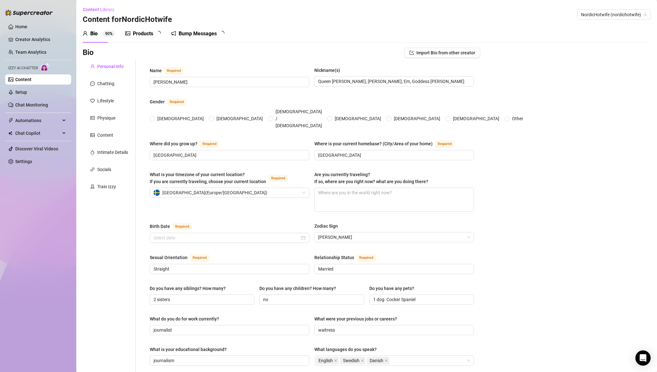
radio input "true"
type input "[DATE]"
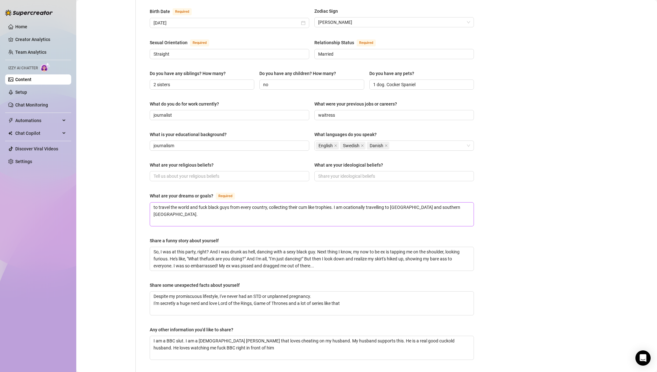
scroll to position [254, 0]
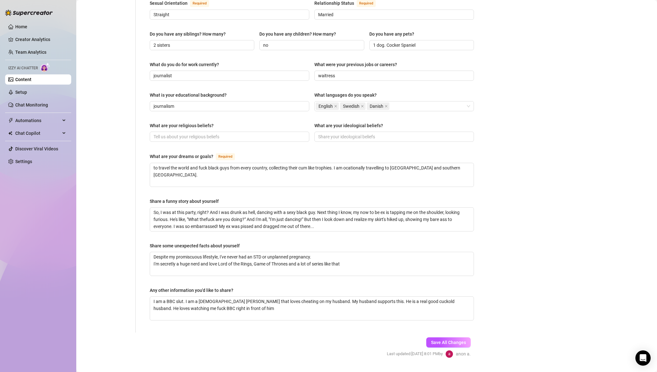
click at [331, 132] on div "What are your religious beliefs? What are your ideological beliefs?" at bounding box center [312, 134] width 324 height 25
click at [331, 122] on div "What are your ideological beliefs?" at bounding box center [348, 125] width 69 height 7
click at [331, 133] on input "What are your ideological beliefs?" at bounding box center [393, 136] width 151 height 7
click at [214, 163] on textarea "to travel the world and fuck black guys from every country, collecting their cu…" at bounding box center [312, 175] width 324 height 24
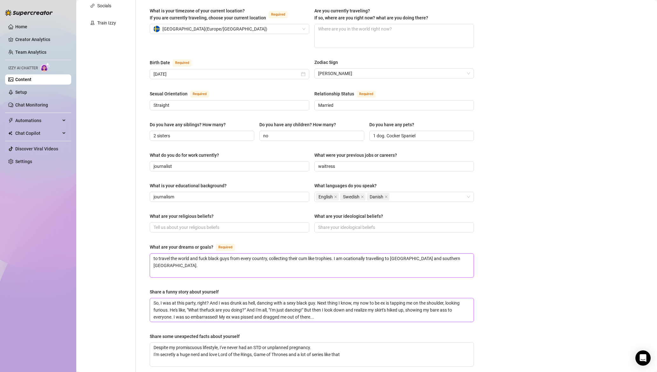
scroll to position [0, 0]
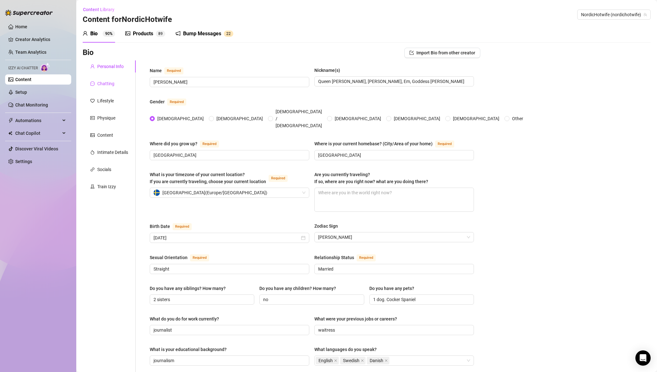
click at [104, 81] on div "Chatting" at bounding box center [105, 83] width 17 height 7
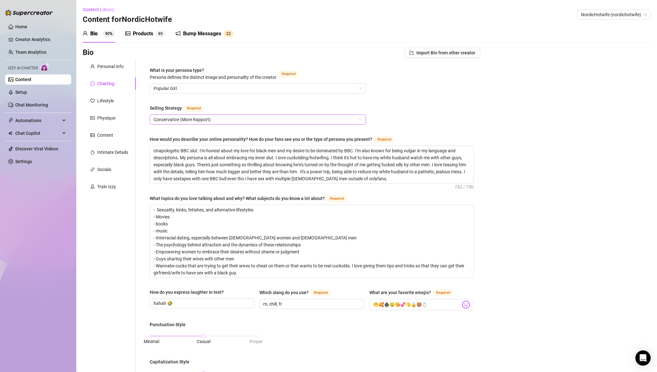
click at [206, 119] on span "Conservative (More Rapport)" at bounding box center [257, 120] width 208 height 10
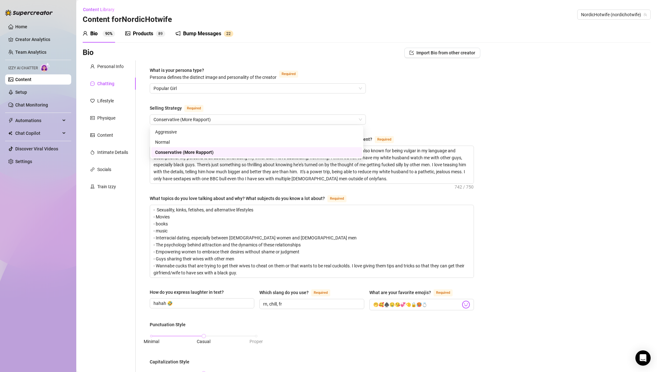
click at [244, 95] on div "What is your persona type? [PERSON_NAME] defines the distinct image and persona…" at bounding box center [312, 326] width 324 height 518
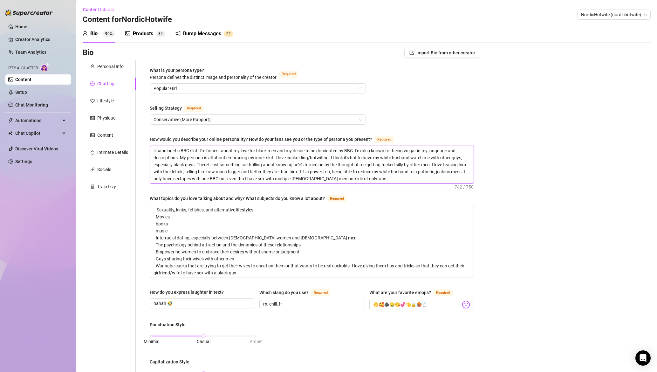
click at [256, 163] on textarea "Unapologetic BBC slut. I'm honest about my love for black men and my desire to …" at bounding box center [312, 164] width 324 height 37
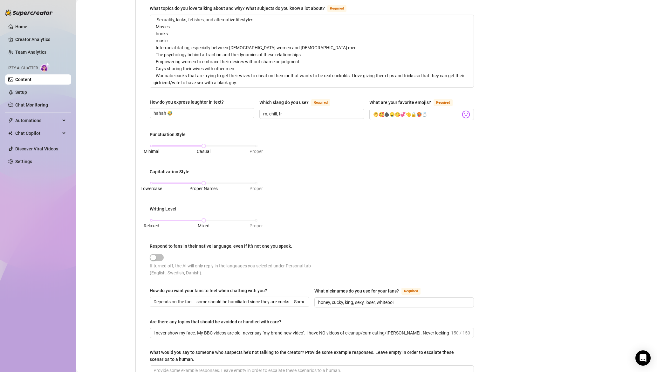
scroll to position [254, 0]
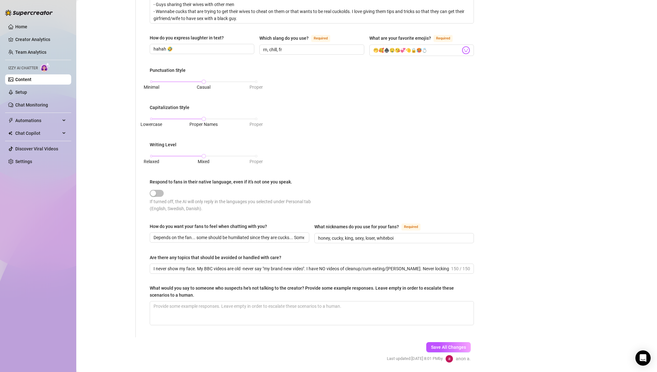
click at [190, 210] on div "If turned off, the AI will only reply in the languages you selected under Perso…" at bounding box center [231, 205] width 162 height 14
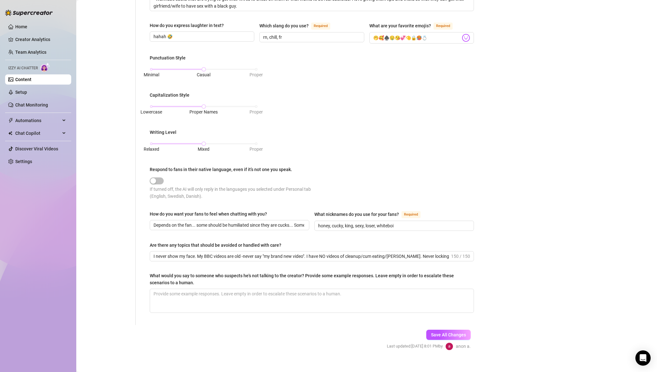
scroll to position [274, 0]
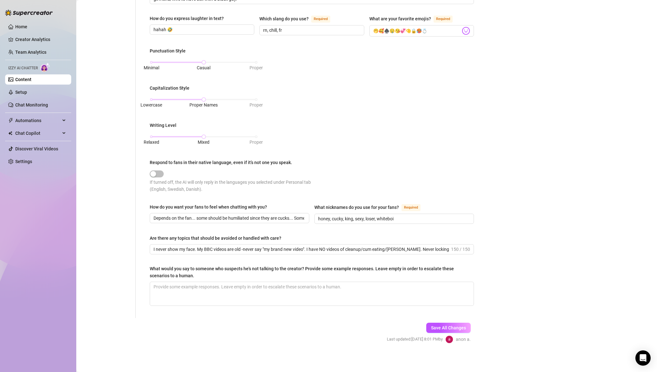
click at [225, 207] on div "How do you want your fans to feel when chatting with you?" at bounding box center [208, 206] width 117 height 7
click at [225, 215] on input "Depends on the fan... some should be humiliated since they are cucks... Some sh…" at bounding box center [228, 218] width 151 height 7
click at [299, 181] on div "If turned off, the AI will only reply in the languages you selected under Perso…" at bounding box center [231, 186] width 162 height 14
click at [219, 229] on div "What is your persona type? [PERSON_NAME] defines the distinct image and persona…" at bounding box center [312, 52] width 324 height 518
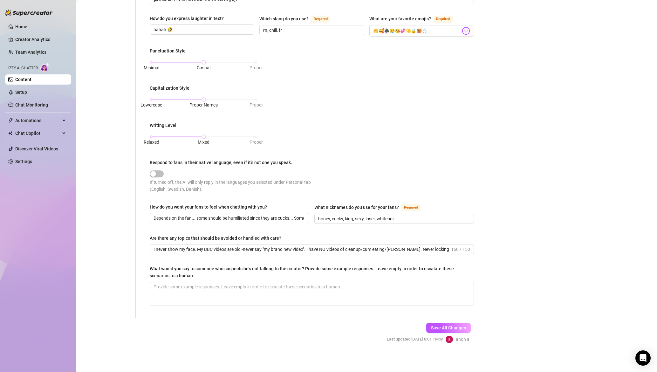
click at [226, 269] on div "What would you say to someone who suspects he's not talking to the creator? Pro…" at bounding box center [310, 272] width 320 height 14
click at [226, 282] on textarea "What would you say to someone who suspects he's not talking to the creator? Pro…" at bounding box center [312, 294] width 324 height 24
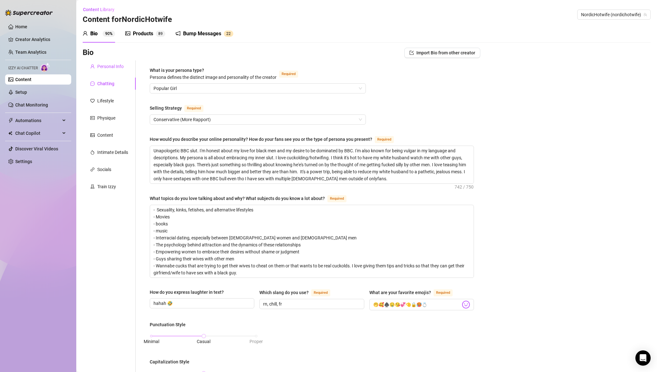
click at [109, 64] on div "Personal Info" at bounding box center [110, 66] width 26 height 7
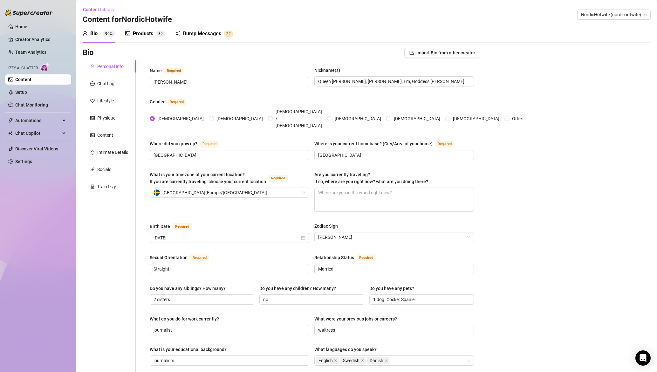
click at [446, 105] on div "Gender Required" at bounding box center [312, 103] width 324 height 10
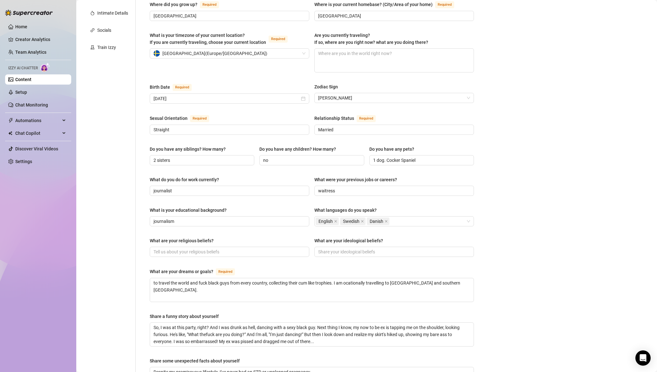
scroll to position [254, 0]
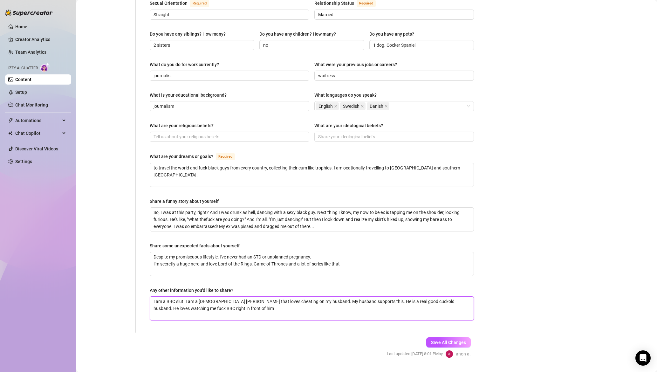
click at [251, 298] on textarea "I am a BBC slut. I am a [DEMOGRAPHIC_DATA] [PERSON_NAME] that loves cheating on…" at bounding box center [312, 308] width 324 height 24
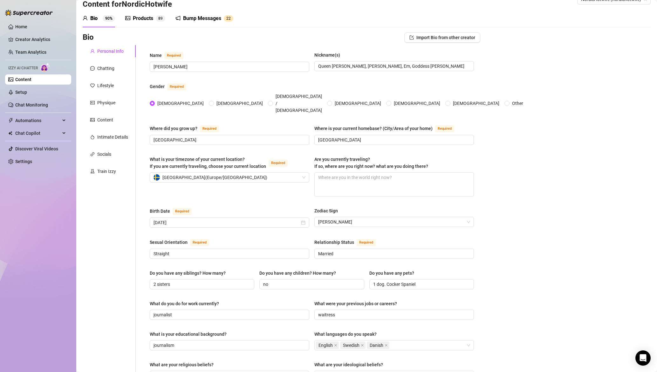
scroll to position [0, 0]
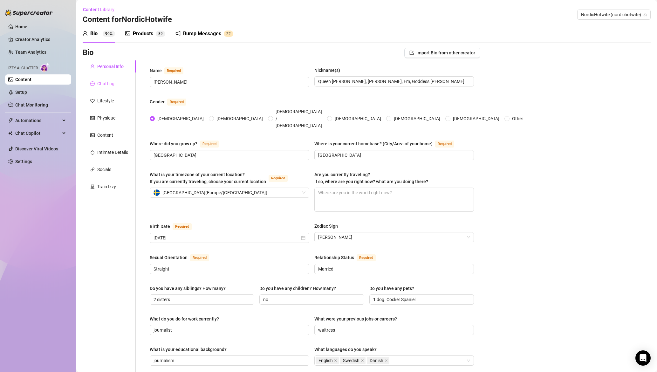
click at [116, 86] on div "Chatting" at bounding box center [109, 84] width 53 height 12
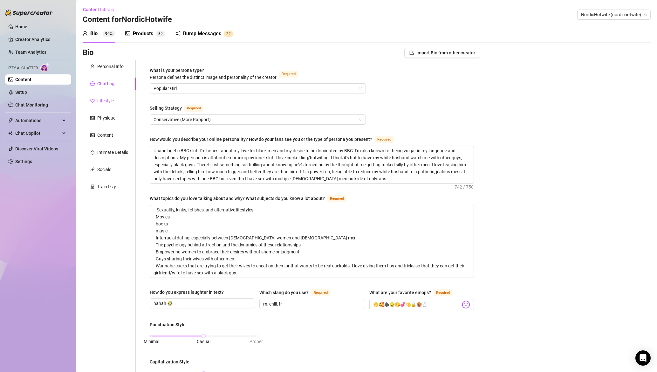
click at [103, 102] on div "Lifestyle" at bounding box center [105, 100] width 17 height 7
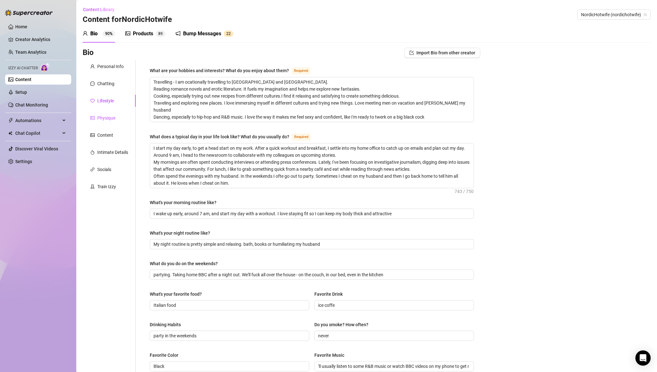
click at [104, 115] on div "Physique" at bounding box center [106, 117] width 18 height 7
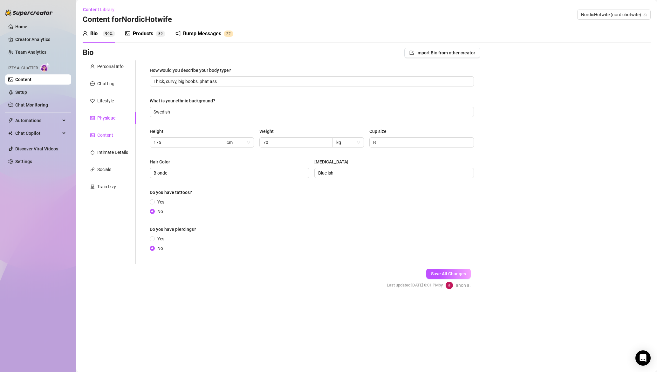
click at [107, 132] on div "Content" at bounding box center [105, 135] width 16 height 7
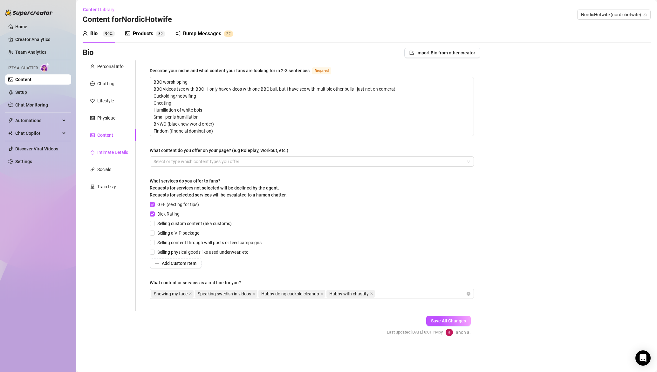
click at [117, 153] on div "Intimate Details" at bounding box center [112, 152] width 31 height 7
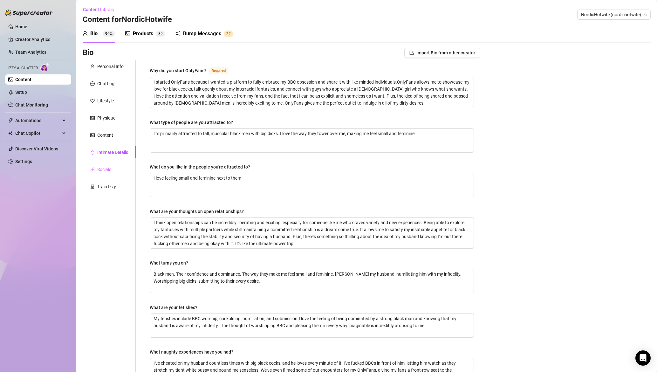
click at [109, 173] on div "Socials" at bounding box center [109, 169] width 53 height 12
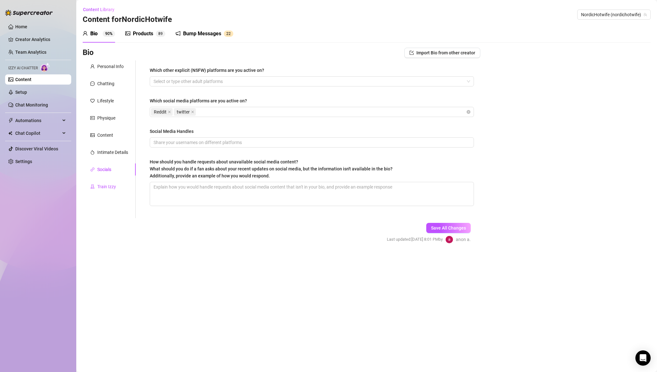
click at [106, 185] on div "Train Izzy" at bounding box center [106, 186] width 19 height 7
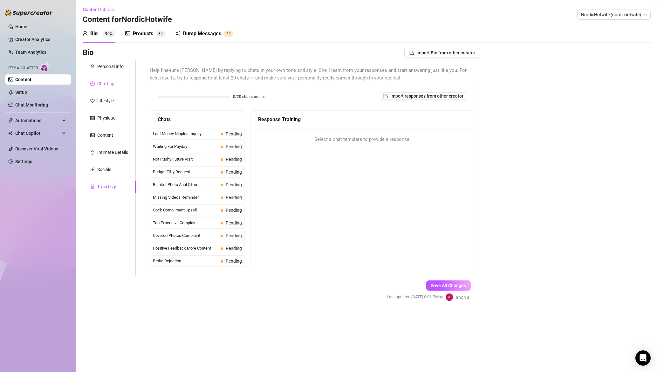
click at [109, 83] on div "Chatting" at bounding box center [105, 83] width 17 height 7
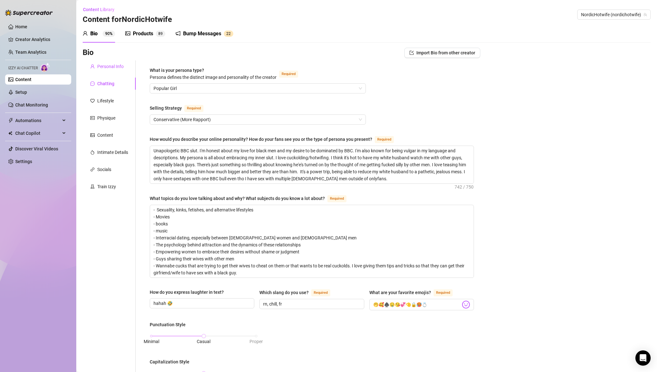
click at [113, 69] on div "Personal Info" at bounding box center [110, 66] width 26 height 7
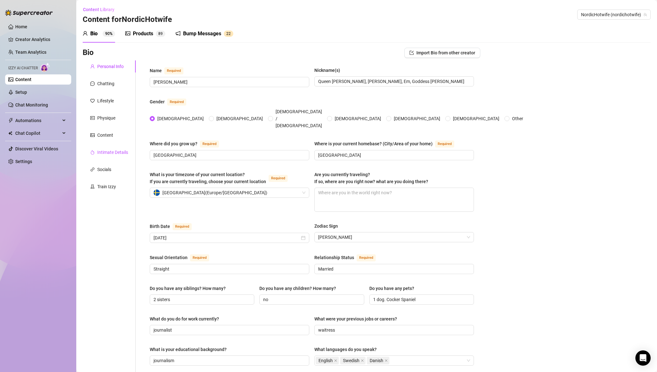
click at [112, 153] on div "Intimate Details" at bounding box center [112, 152] width 31 height 7
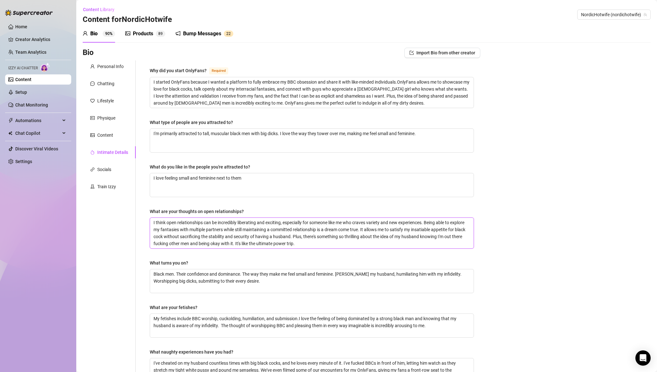
click at [333, 241] on textarea "I think open relationships can be incredibly liberating and exciting, especiall…" at bounding box center [312, 233] width 324 height 31
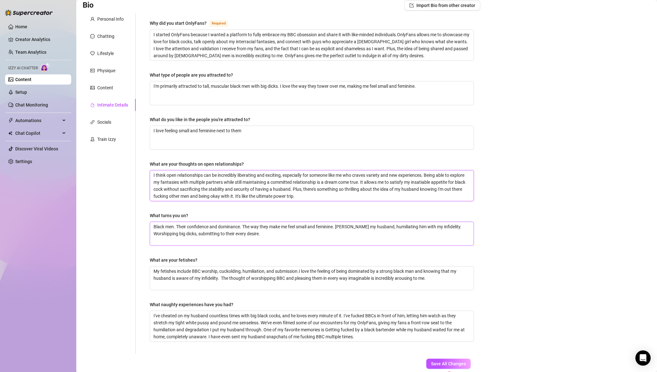
scroll to position [85, 0]
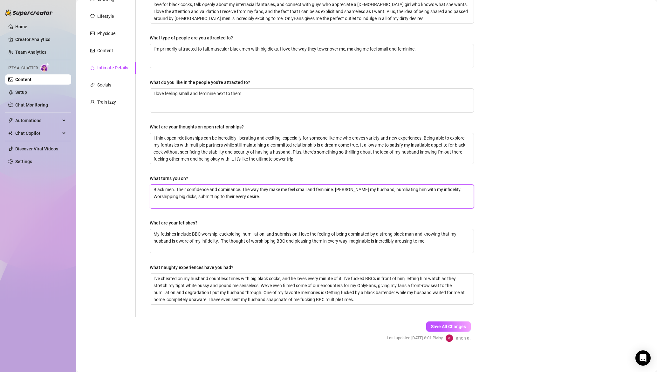
click at [278, 197] on textarea "Black men. Their confidence and dominance. The way they make me feel small and …" at bounding box center [312, 197] width 324 height 24
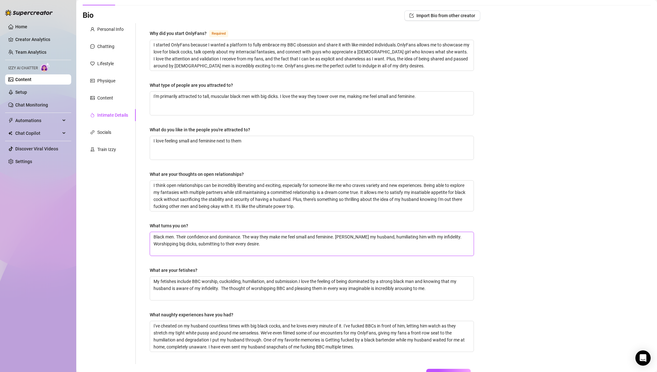
scroll to position [0, 0]
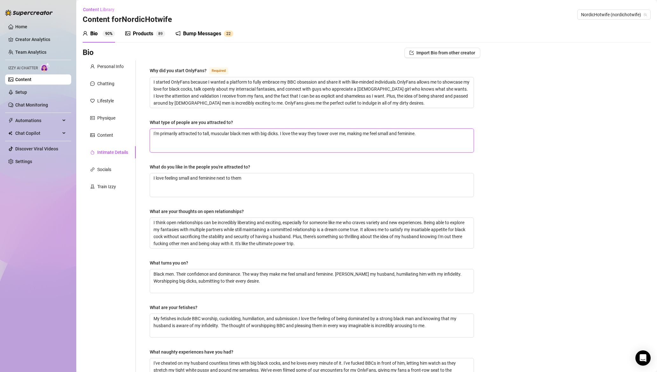
click at [276, 143] on textarea "I'm primarily attracted to tall, muscular black men with big dicks. I love the …" at bounding box center [312, 141] width 324 height 24
click at [335, 142] on textarea "I'm primarily attracted to tall, muscular black men with big dicks. I love the …" at bounding box center [312, 141] width 324 height 24
click at [118, 135] on div "Content" at bounding box center [109, 135] width 53 height 12
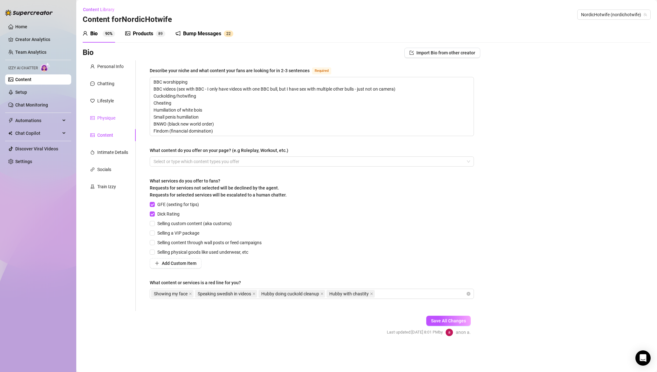
click at [109, 118] on div "Physique" at bounding box center [106, 117] width 18 height 7
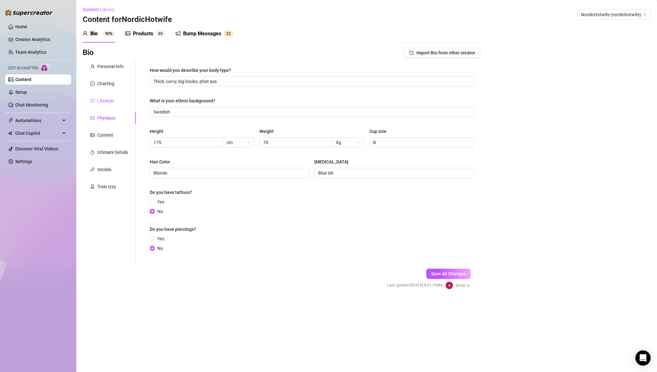
click at [109, 102] on div "Lifestyle" at bounding box center [105, 100] width 17 height 7
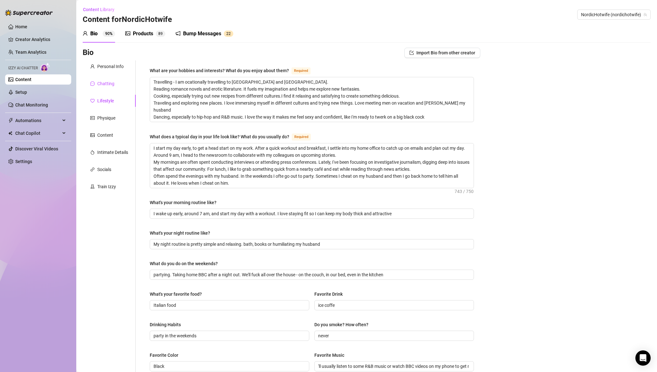
click at [107, 83] on div "Chatting" at bounding box center [105, 83] width 17 height 7
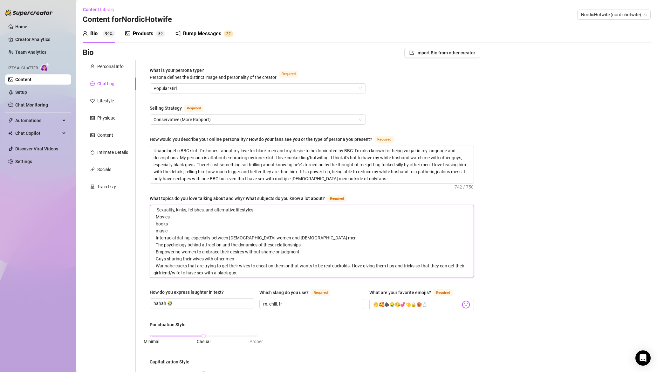
click at [235, 216] on textarea "- Sexuality, kinks, fetishes, and alternative lifestyles - Movies - books - mus…" at bounding box center [312, 241] width 324 height 72
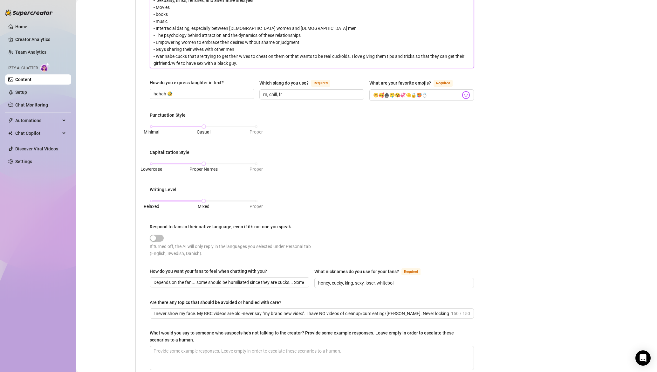
scroll to position [19, 0]
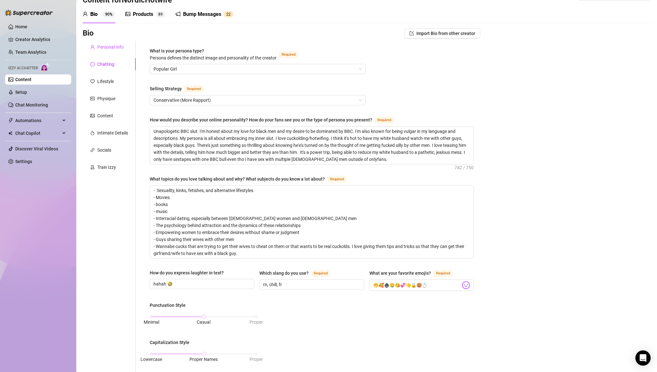
click at [108, 48] on div "Personal Info" at bounding box center [110, 47] width 26 height 7
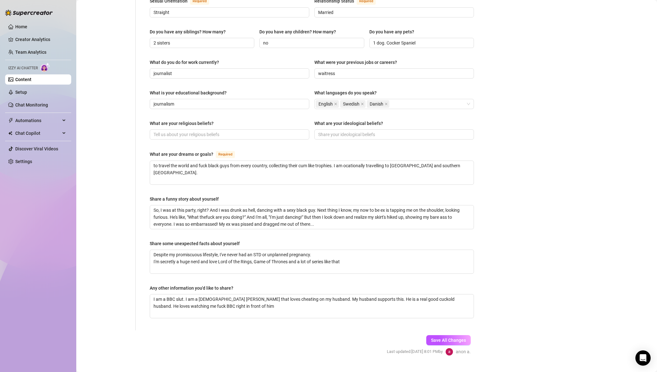
scroll to position [258, 0]
click at [263, 295] on textarea "I am a BBC slut. I am a [DEMOGRAPHIC_DATA] [PERSON_NAME] that loves cheating on…" at bounding box center [312, 305] width 324 height 24
type textarea "I am a BBC slut. I am a [DEMOGRAPHIC_DATA] [PERSON_NAME] that loves cheating on…"
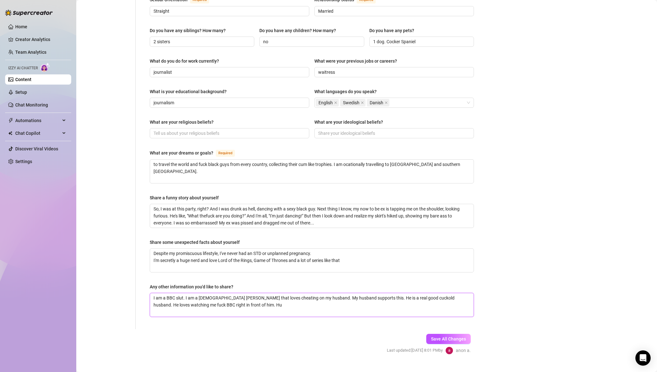
type textarea "I am a BBC slut. I am a [DEMOGRAPHIC_DATA] [PERSON_NAME] that loves cheating on…"
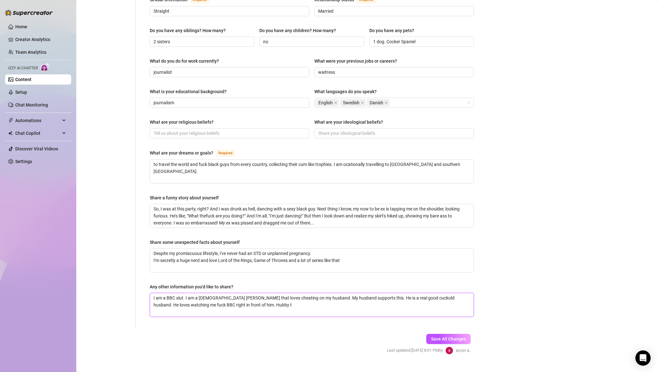
type textarea "I am a BBC slut. I am a [DEMOGRAPHIC_DATA] [PERSON_NAME] that loves cheating on…"
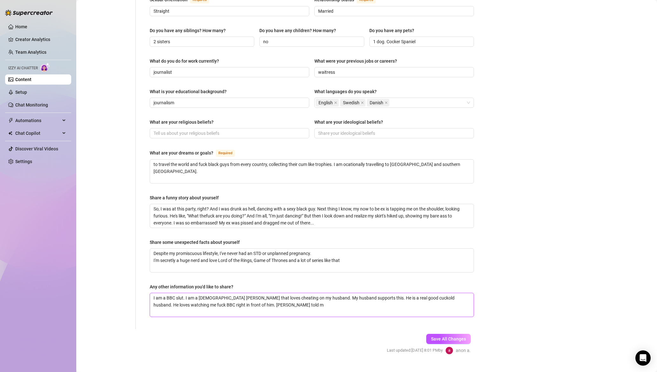
type textarea "I am a BBC slut. I am a [DEMOGRAPHIC_DATA] [PERSON_NAME] that loves cheating on…"
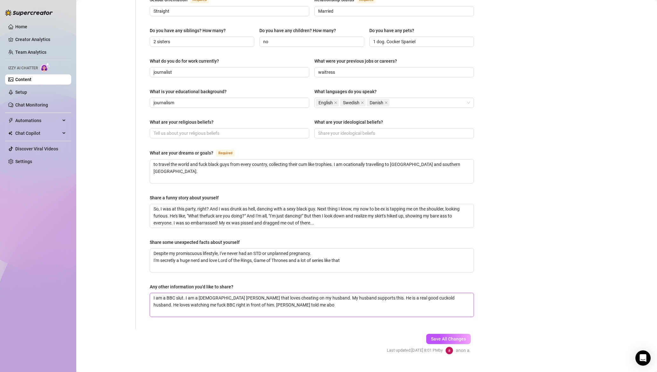
type textarea "I am a BBC slut. I am a [DEMOGRAPHIC_DATA] [PERSON_NAME] that loves cheating on…"
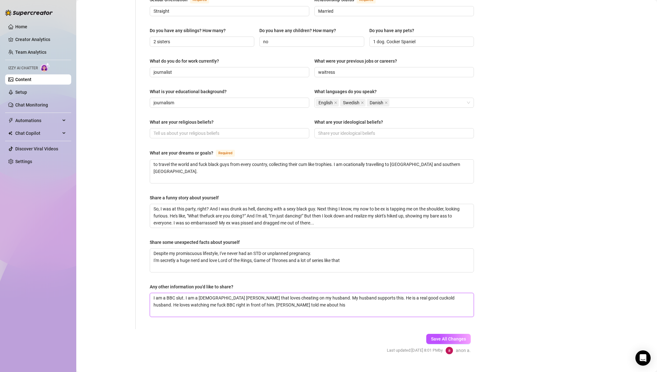
type textarea "I am a BBC slut. I am a [DEMOGRAPHIC_DATA] [PERSON_NAME] that loves cheating on…"
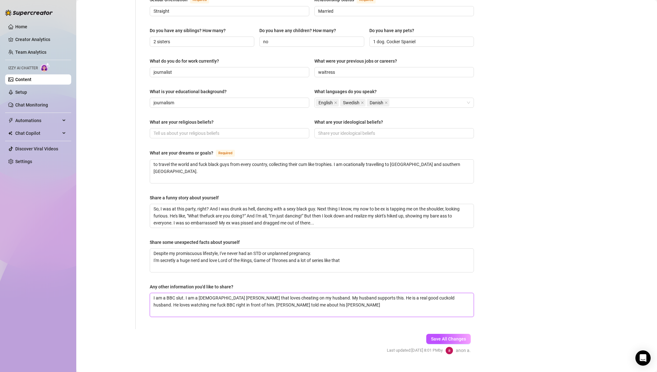
type textarea "I am a BBC slut. I am a [DEMOGRAPHIC_DATA] [PERSON_NAME] that loves cheating on…"
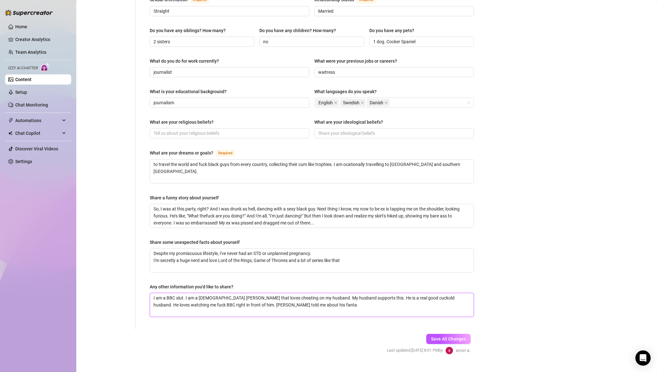
type textarea "I am a BBC slut. I am a [DEMOGRAPHIC_DATA] [PERSON_NAME] that loves cheating on…"
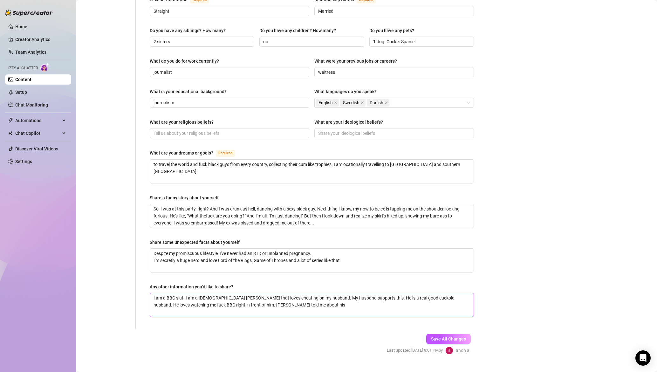
type textarea "I am a BBC slut. I am a [DEMOGRAPHIC_DATA] [PERSON_NAME] that loves cheating on…"
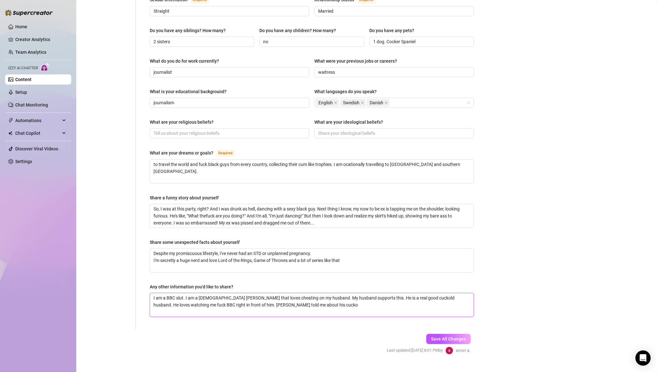
type textarea "I am a BBC slut. I am a [DEMOGRAPHIC_DATA] [PERSON_NAME] that loves cheating on…"
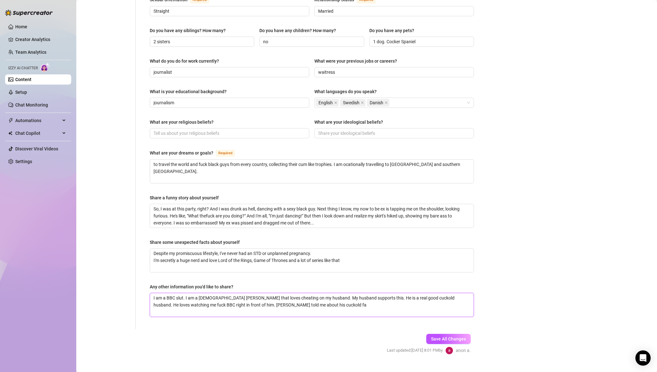
type textarea "I am a BBC slut. I am a [DEMOGRAPHIC_DATA] [PERSON_NAME] that loves cheating on…"
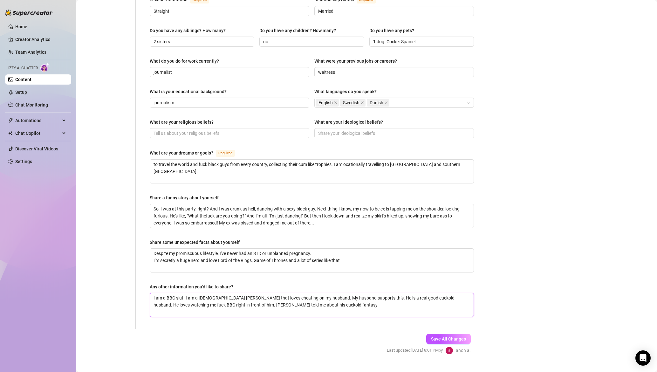
type textarea "I am a BBC slut. I am a [DEMOGRAPHIC_DATA] [PERSON_NAME] that loves cheating on…"
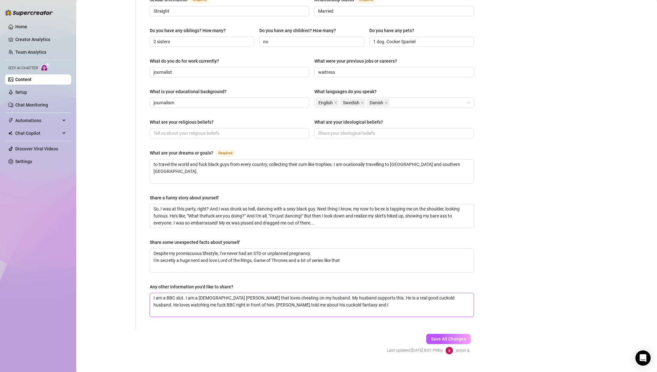
type textarea "I am a BBC slut. I am a [DEMOGRAPHIC_DATA] [PERSON_NAME] that loves cheating on…"
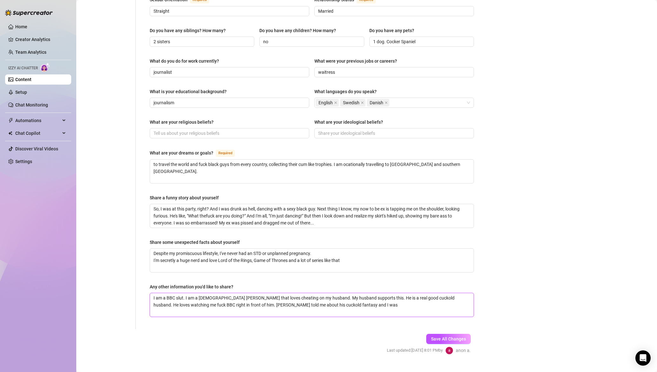
type textarea "I am a BBC slut. I am a [DEMOGRAPHIC_DATA] [PERSON_NAME] that loves cheating on…"
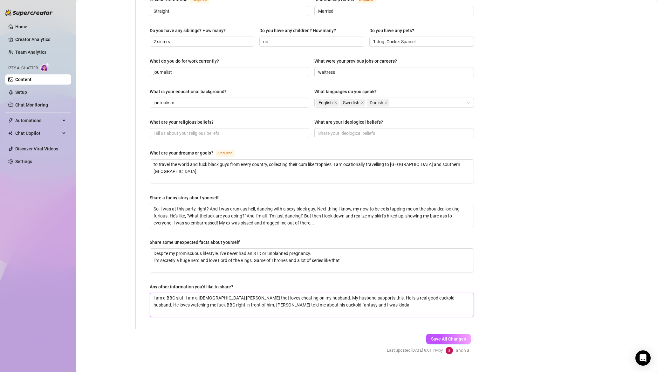
type textarea "I am a BBC slut. I am a [DEMOGRAPHIC_DATA] [PERSON_NAME] that loves cheating on…"
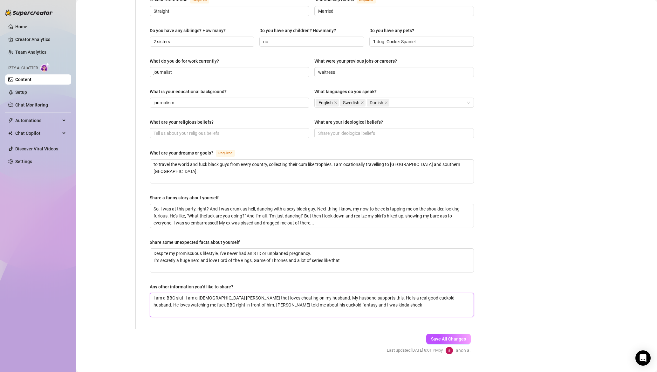
type textarea "I am a BBC slut. I am a [DEMOGRAPHIC_DATA] [PERSON_NAME] that loves cheating on…"
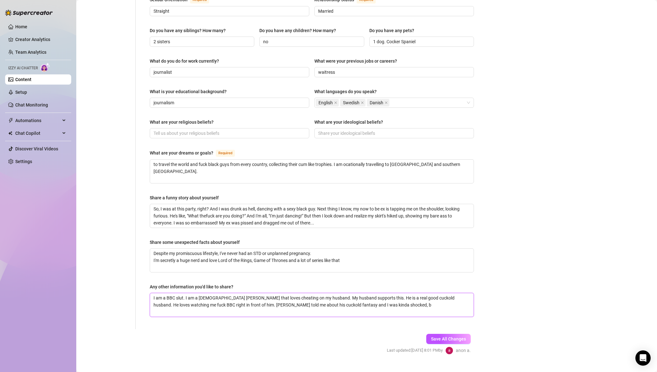
type textarea "I am a BBC slut. I am a [DEMOGRAPHIC_DATA] [PERSON_NAME] that loves cheating on…"
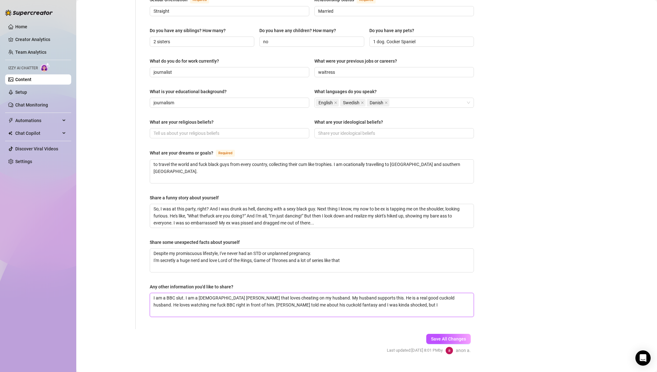
type textarea "I am a BBC slut. I am a [DEMOGRAPHIC_DATA] [PERSON_NAME] that loves cheating on…"
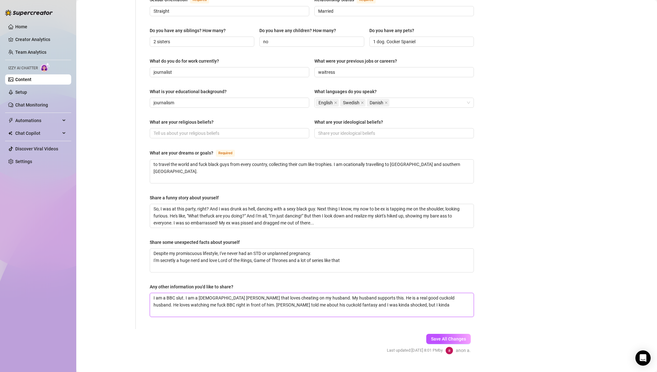
type textarea "I am a BBC slut. I am a [DEMOGRAPHIC_DATA] [PERSON_NAME] that loves cheating on…"
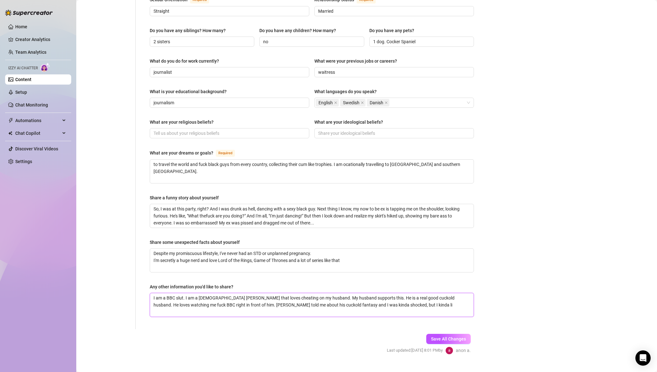
type textarea "I am a BBC slut. I am a [DEMOGRAPHIC_DATA] [PERSON_NAME] that loves cheating on…"
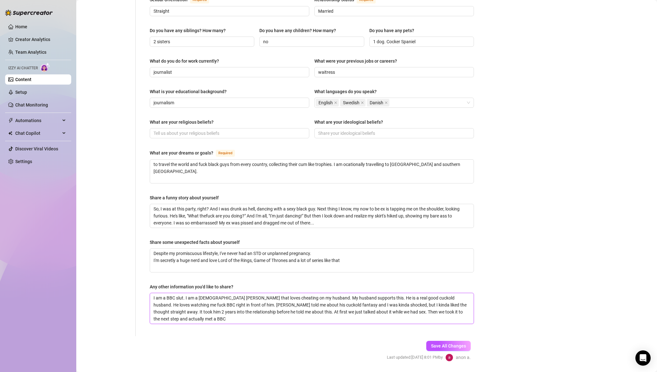
scroll to position [0, 0]
click at [189, 303] on textarea "I am a BBC slut. I am a [DEMOGRAPHIC_DATA] [PERSON_NAME] that loves cheating on…" at bounding box center [312, 308] width 324 height 31
click at [289, 308] on textarea "I am a BBC slut. I am a [DEMOGRAPHIC_DATA] [PERSON_NAME] that loves cheating on…" at bounding box center [312, 308] width 324 height 31
click at [445, 305] on textarea "I am a BBC slut. I am a [DEMOGRAPHIC_DATA] [PERSON_NAME] that loves cheating on…" at bounding box center [312, 308] width 324 height 31
click at [443, 343] on span "Save All Changes" at bounding box center [448, 345] width 35 height 5
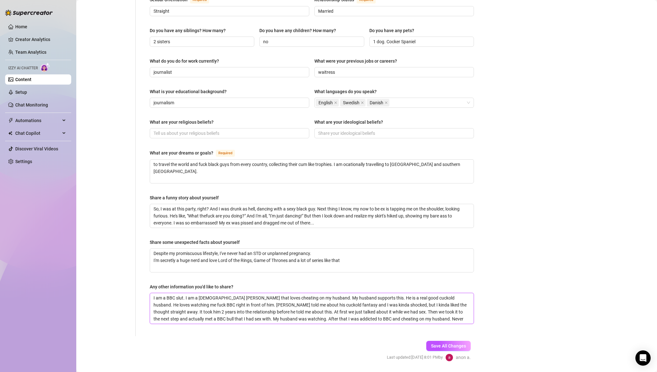
click at [242, 297] on textarea "I am a BBC slut. I am a [DEMOGRAPHIC_DATA] [PERSON_NAME] that loves cheating on…" at bounding box center [312, 308] width 324 height 31
click at [302, 302] on textarea "I am a BBC slut. I am a [DEMOGRAPHIC_DATA] [PERSON_NAME] that loves cheating on…" at bounding box center [312, 308] width 324 height 31
click at [357, 299] on textarea "I am a BBC slut. I am a [DEMOGRAPHIC_DATA] [PERSON_NAME] that loves cheating on…" at bounding box center [312, 308] width 324 height 31
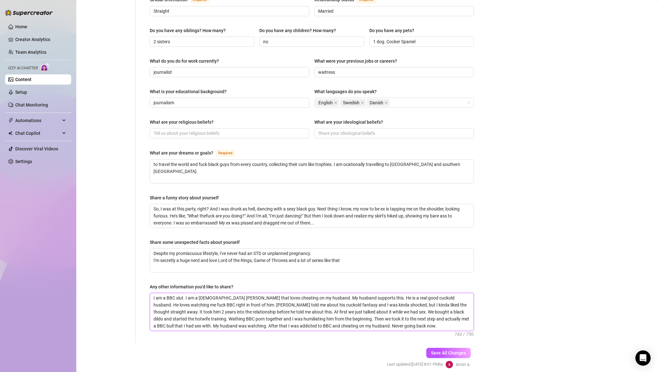
click at [411, 313] on textarea "I am a BBC slut. I am a [DEMOGRAPHIC_DATA] [PERSON_NAME] that loves cheating on…" at bounding box center [312, 311] width 324 height 37
click at [448, 350] on span "Save All Changes" at bounding box center [448, 352] width 35 height 5
click at [27, 24] on link "Home" at bounding box center [21, 26] width 12 height 5
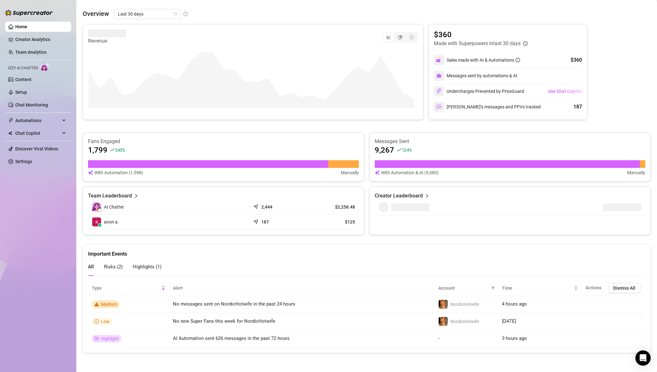
scroll to position [252, 0]
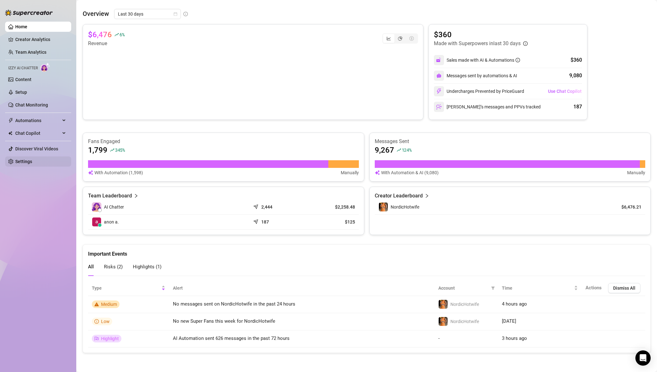
click at [23, 160] on link "Settings" at bounding box center [23, 161] width 17 height 5
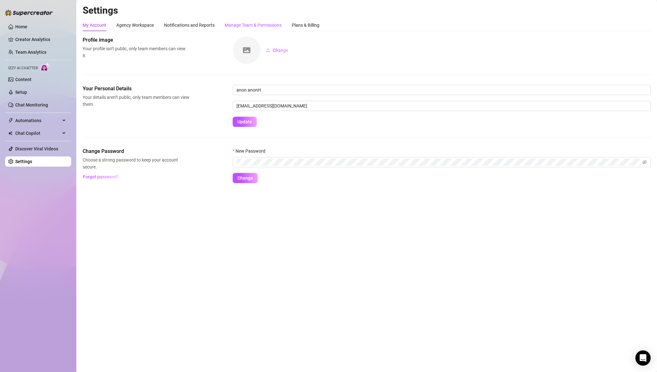
click at [273, 25] on div "Manage Team & Permissions" at bounding box center [253, 25] width 57 height 7
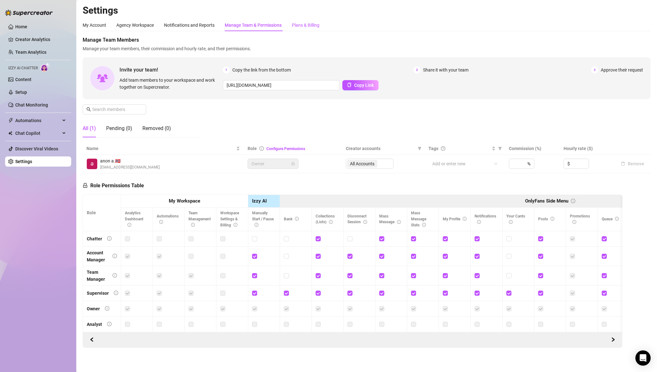
click at [303, 22] on div "Plans & Billing" at bounding box center [306, 25] width 28 height 7
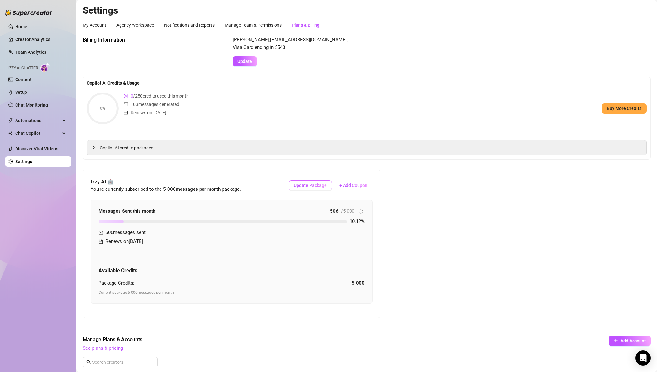
click at [312, 187] on span "Update Package" at bounding box center [310, 185] width 33 height 5
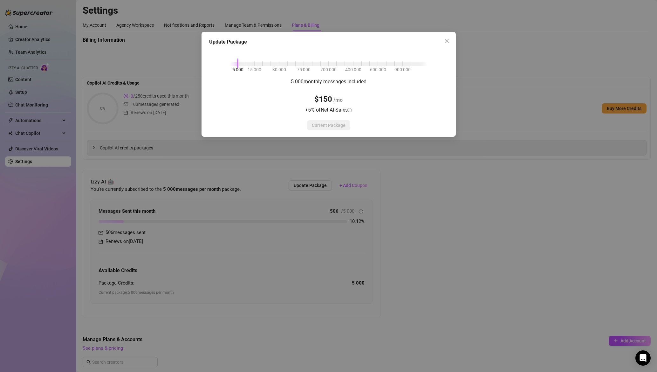
click at [243, 172] on div "Update Package 5 000 15 000 30 000 75 000 200 000 400 000 600 000 900 000 5 000…" at bounding box center [328, 186] width 657 height 372
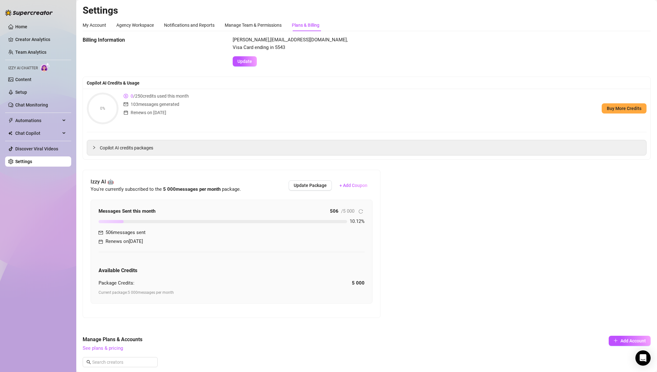
click at [136, 233] on span "506 messages sent" at bounding box center [126, 233] width 40 height 8
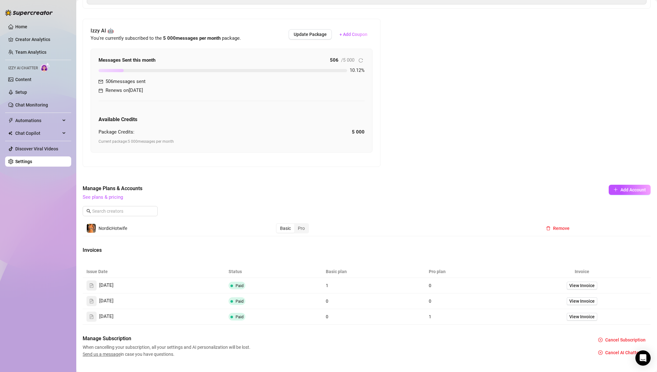
scroll to position [164, 0]
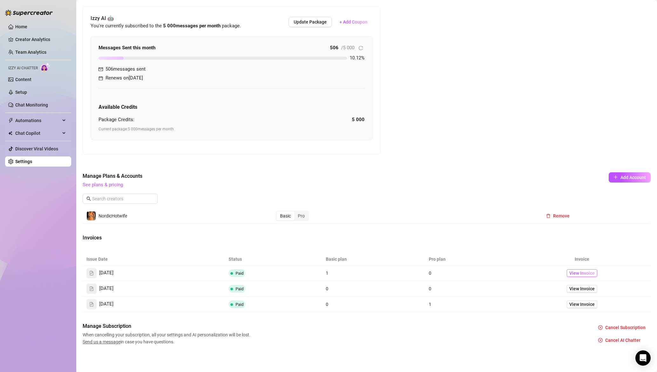
click at [575, 274] on span "View Invoice" at bounding box center [581, 272] width 25 height 7
click at [440, 149] on div "Billing Information [PERSON_NAME] , [EMAIL_ADDRESS][DOMAIN_NAME] , Visa Card en…" at bounding box center [367, 109] width 568 height 472
click at [353, 177] on span "Manage Plans & Accounts" at bounding box center [324, 176] width 483 height 8
click at [358, 190] on div "Manage Plans & Accounts See plans & pricing Add Account" at bounding box center [367, 190] width 568 height 36
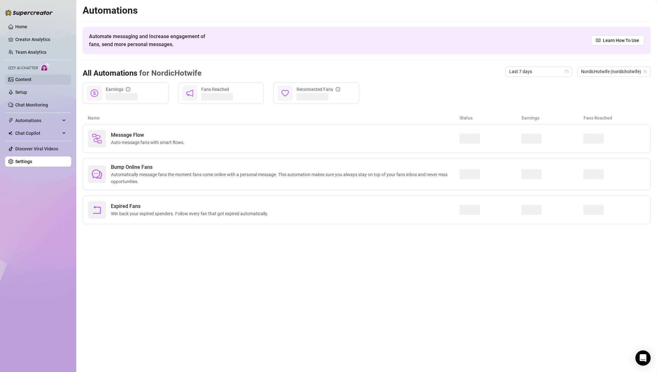
click at [31, 79] on link "Content" at bounding box center [23, 79] width 16 height 5
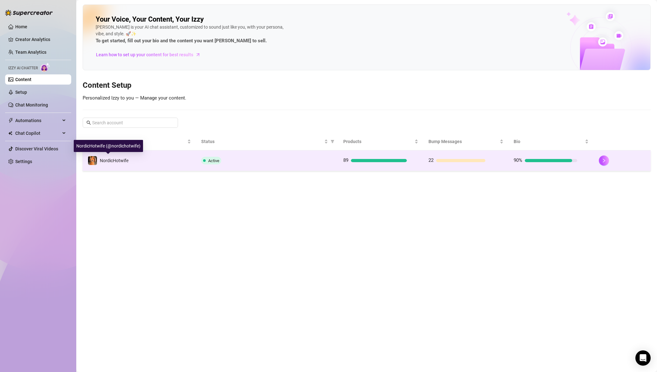
click at [122, 158] on span "NordicHotwife" at bounding box center [114, 160] width 29 height 5
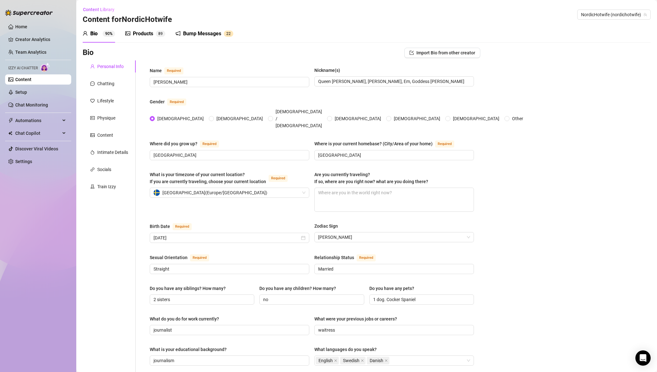
click at [146, 37] on div "Products" at bounding box center [143, 34] width 20 height 8
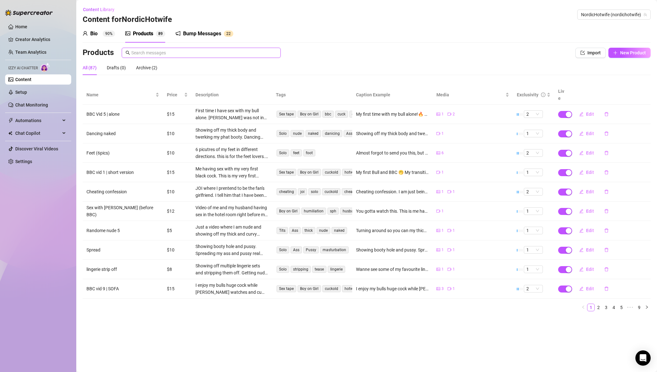
click at [181, 52] on input "text" at bounding box center [204, 52] width 146 height 7
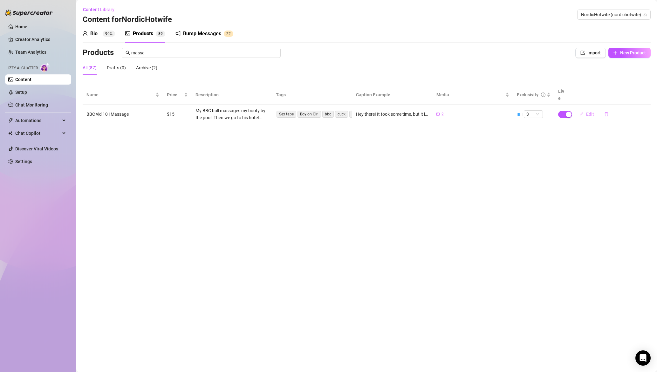
click at [588, 112] on span "Edit" at bounding box center [590, 114] width 8 height 5
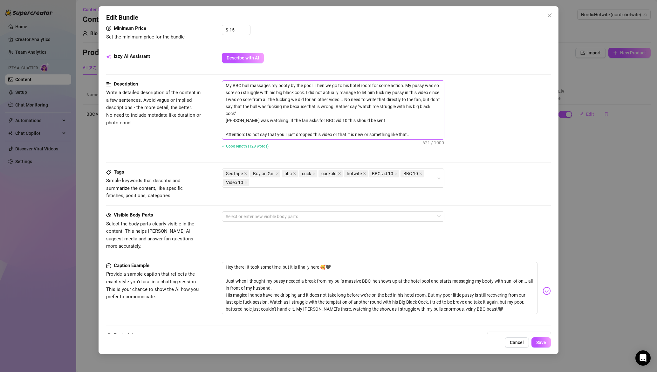
scroll to position [191, 0]
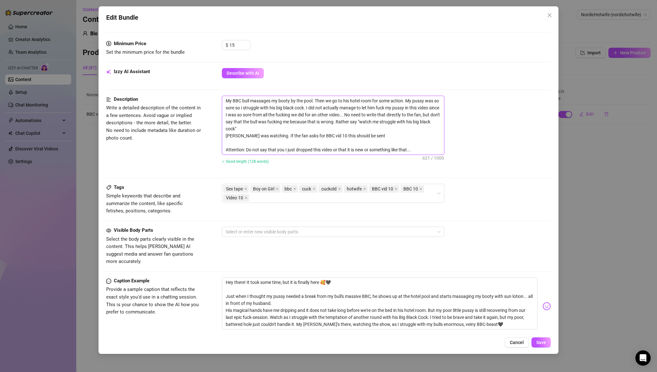
click at [342, 126] on textarea "My BBC bull massages my booty by the pool. Then we go to his hotel room for som…" at bounding box center [333, 125] width 222 height 58
drag, startPoint x: 248, startPoint y: 108, endPoint x: 251, endPoint y: 107, distance: 3.3
click at [251, 107] on textarea "My BBC bull massages my booty by the pool. Then we go to his hotel room for som…" at bounding box center [333, 125] width 222 height 58
drag, startPoint x: 249, startPoint y: 107, endPoint x: 242, endPoint y: 108, distance: 8.0
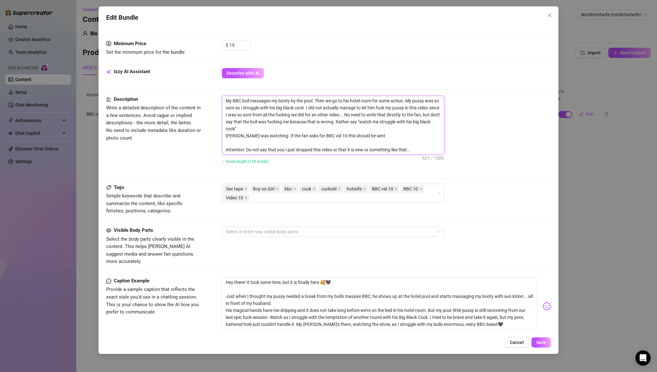
click at [242, 108] on textarea "My BBC bull massages my booty by the pool. Then we go to his hotel room for som…" at bounding box center [333, 125] width 222 height 58
click at [384, 117] on textarea "My BBC bull massages my booty by the pool. Then we go to his hotel room for som…" at bounding box center [333, 125] width 222 height 58
drag, startPoint x: 419, startPoint y: 115, endPoint x: 344, endPoint y: 123, distance: 76.3
click at [344, 123] on textarea "My BBC bull massages my booty by the pool. Then we go to his hotel room for som…" at bounding box center [333, 125] width 222 height 58
click at [334, 122] on textarea "My BBC bull massages my booty by the pool. Then we go to his hotel room for som…" at bounding box center [333, 125] width 222 height 58
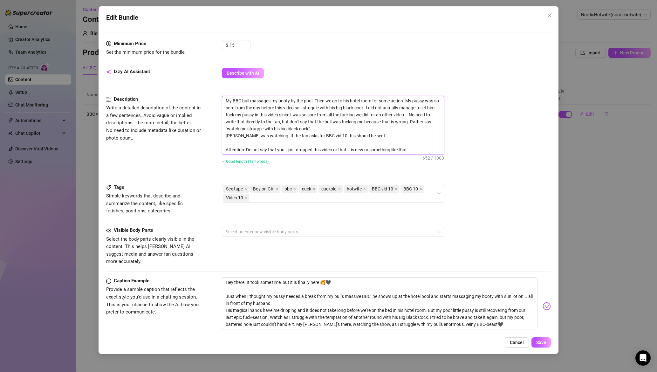
click at [333, 126] on textarea "My BBC bull massages my booty by the pool. Then we go to his hotel room for som…" at bounding box center [333, 125] width 222 height 58
click at [283, 140] on textarea "My BBC bull massages my booty by the pool. Then we go to his hotel room for som…" at bounding box center [333, 125] width 222 height 58
click at [422, 152] on textarea "My BBC bull massages my booty by the pool. Then we go to his hotel room for som…" at bounding box center [333, 125] width 222 height 58
click at [301, 106] on textarea "My BBC bull massages my booty by the pool. Then we go to his hotel room for som…" at bounding box center [333, 125] width 222 height 58
click at [342, 111] on textarea "My BBC bull massages my booty by the pool. Then we go to his hotel room for som…" at bounding box center [333, 125] width 222 height 58
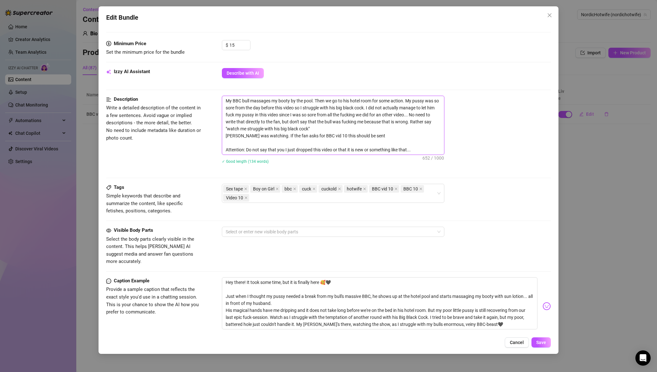
click at [389, 127] on textarea "My BBC bull massages my booty by the pool. Then we go to his hotel room for som…" at bounding box center [333, 125] width 222 height 58
click at [298, 120] on textarea "My BBC bull massages my booty by the pool. Then we go to his hotel room for som…" at bounding box center [333, 125] width 222 height 58
click at [338, 127] on textarea "My BBC bull massages my booty by the pool. Then we go to his hotel room for som…" at bounding box center [333, 125] width 222 height 58
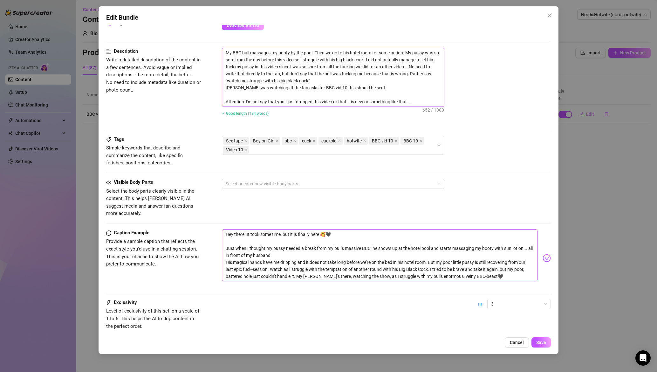
scroll to position [254, 0]
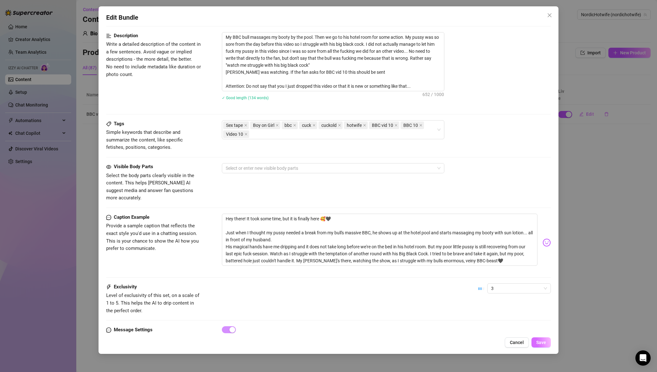
click at [540, 343] on span "Save" at bounding box center [541, 342] width 10 height 5
